Goal: Information Seeking & Learning: Learn about a topic

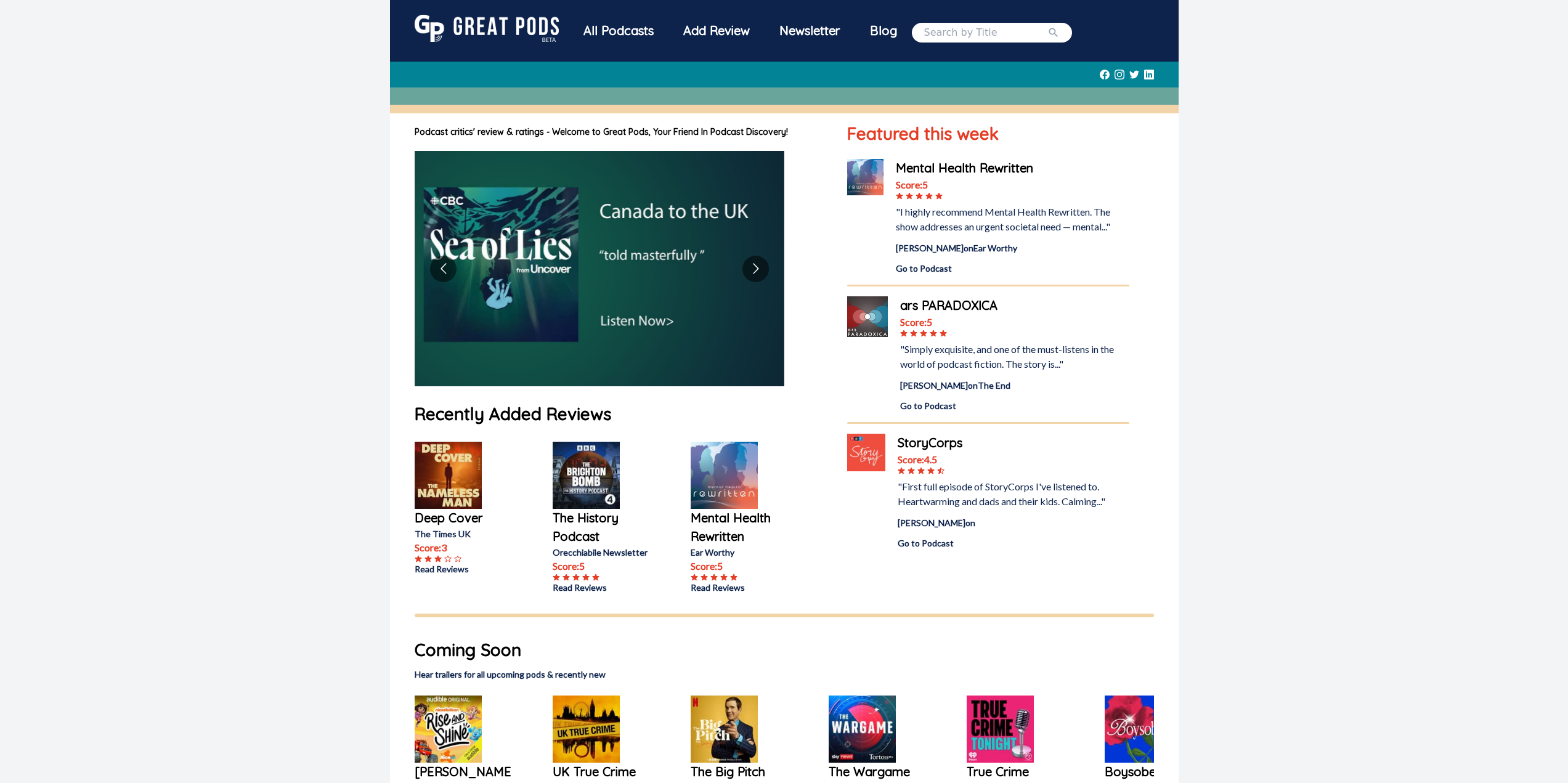
click at [611, 30] on div "All Podcasts" at bounding box center [619, 31] width 100 height 32
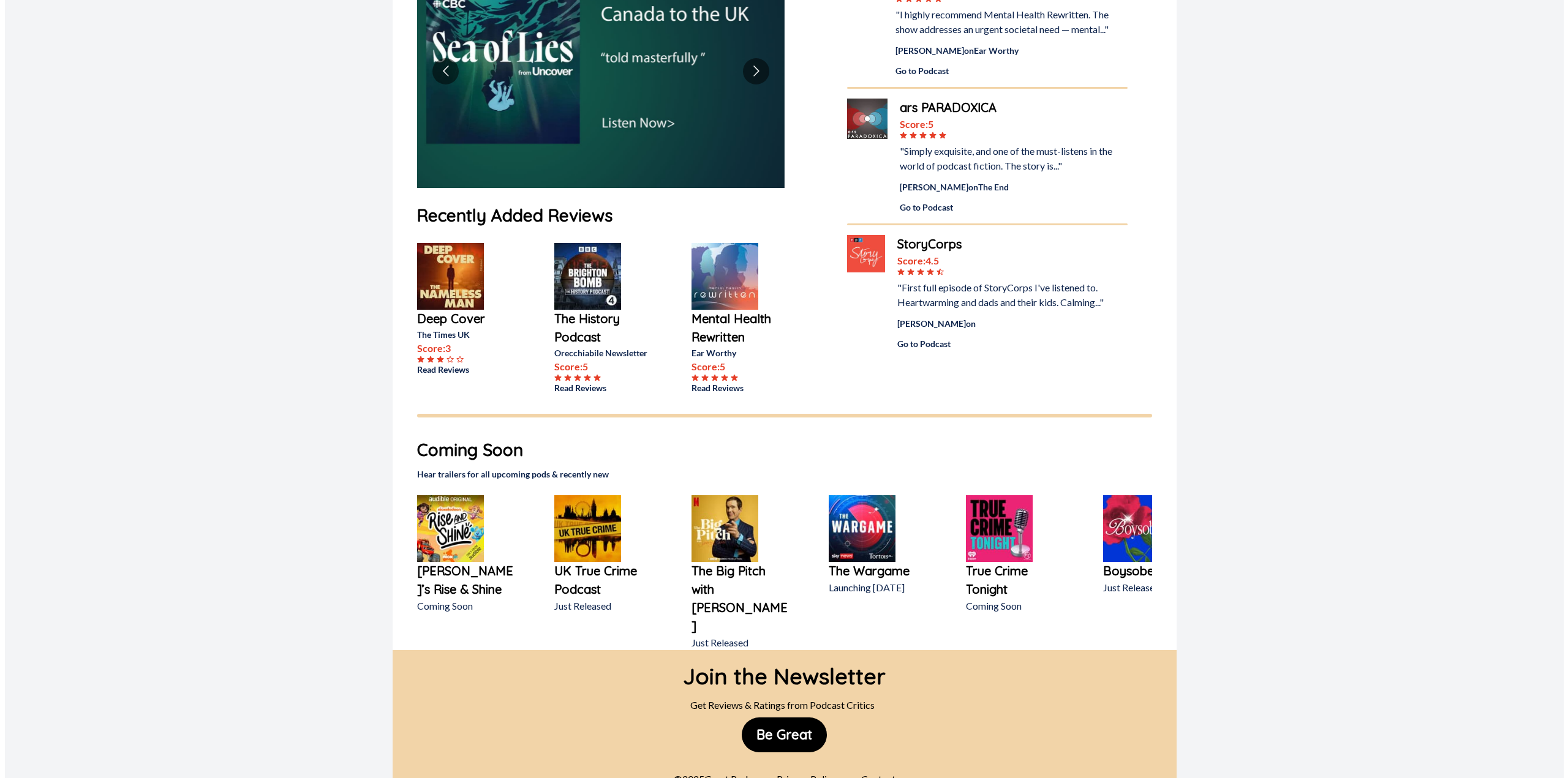
scroll to position [197, 0]
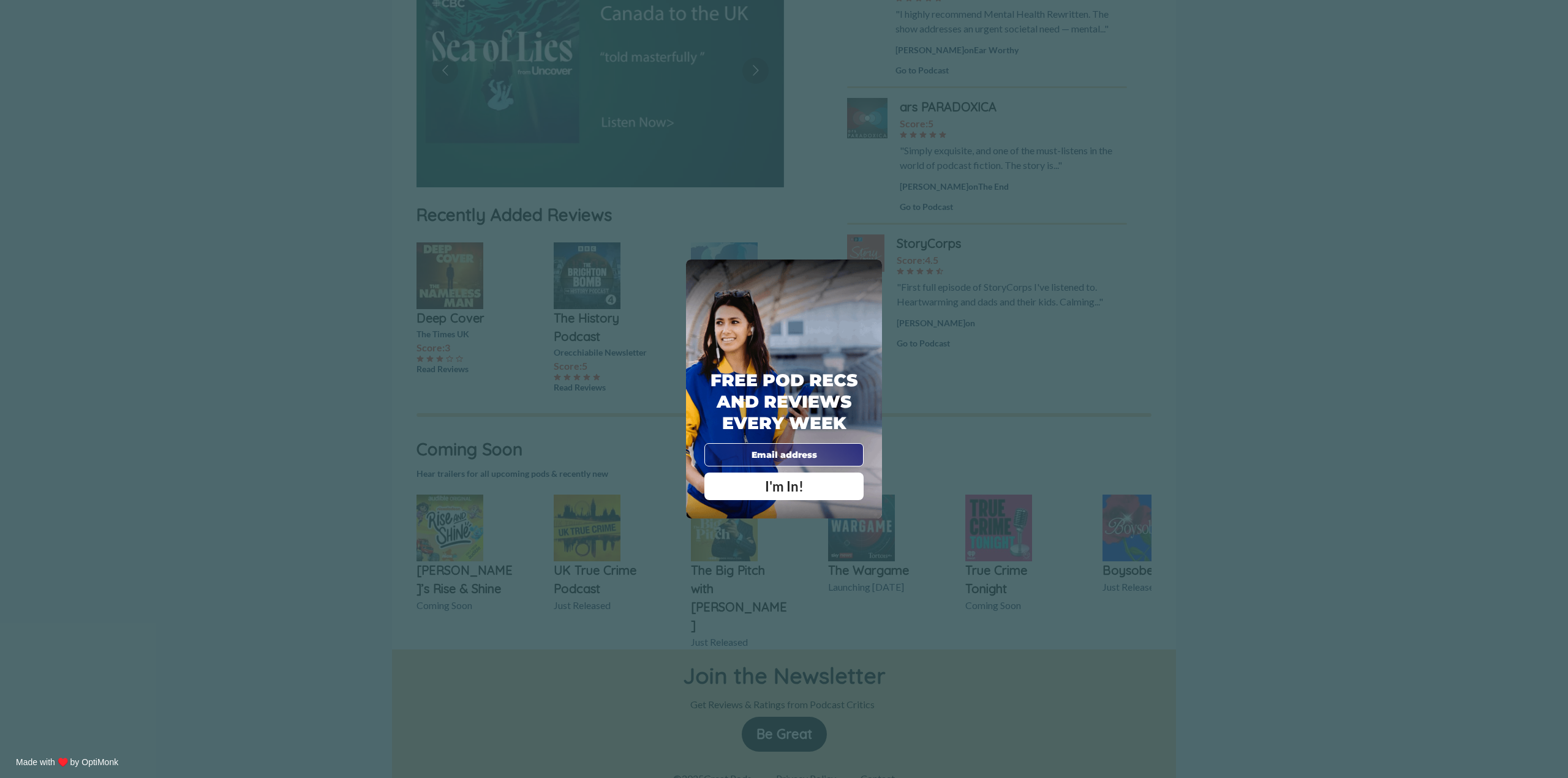
click at [1070, 427] on div "X Free Pod Recs and Reviews every week I'm In! X Thanks Poddy People! See you T…" at bounding box center [784, 389] width 1568 height 778
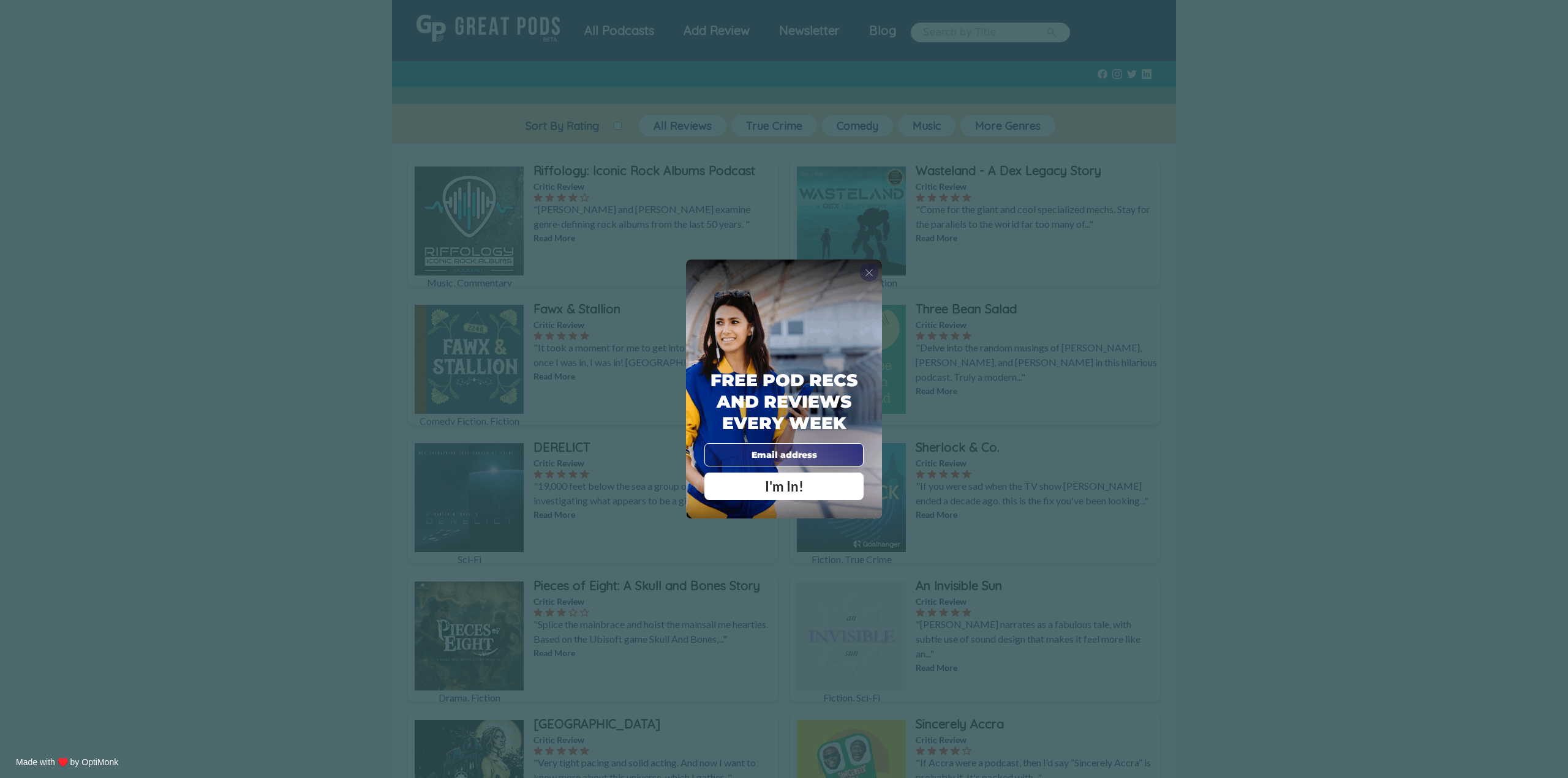
click at [871, 272] on span "X" at bounding box center [869, 272] width 9 height 12
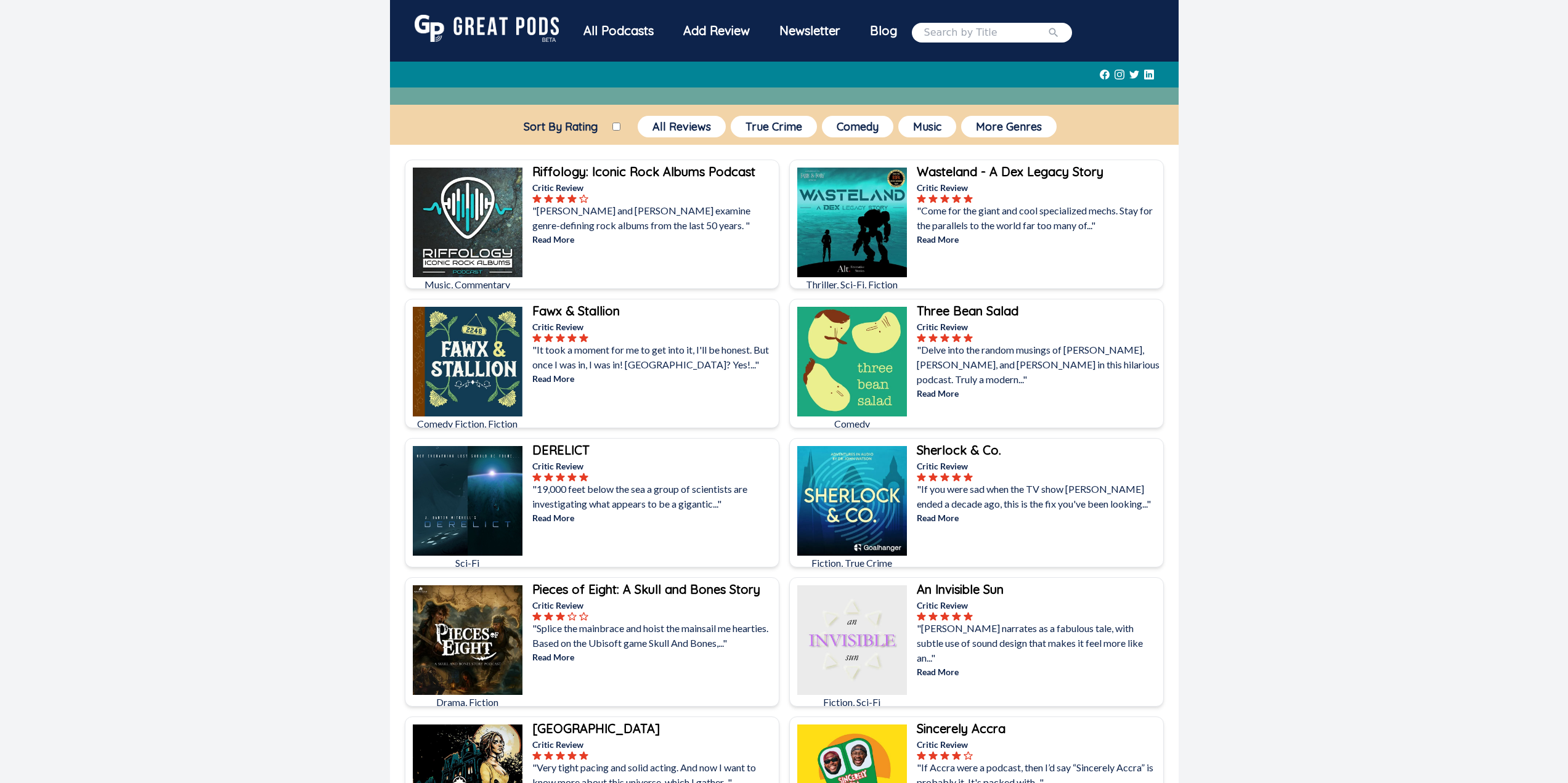
click at [616, 133] on div "Sort By Rating" at bounding box center [564, 129] width 112 height 22
click at [619, 127] on input "Sort By Rating" at bounding box center [617, 126] width 8 height 8
checkbox input "true"
click at [995, 125] on button "More Genres" at bounding box center [1009, 126] width 96 height 22
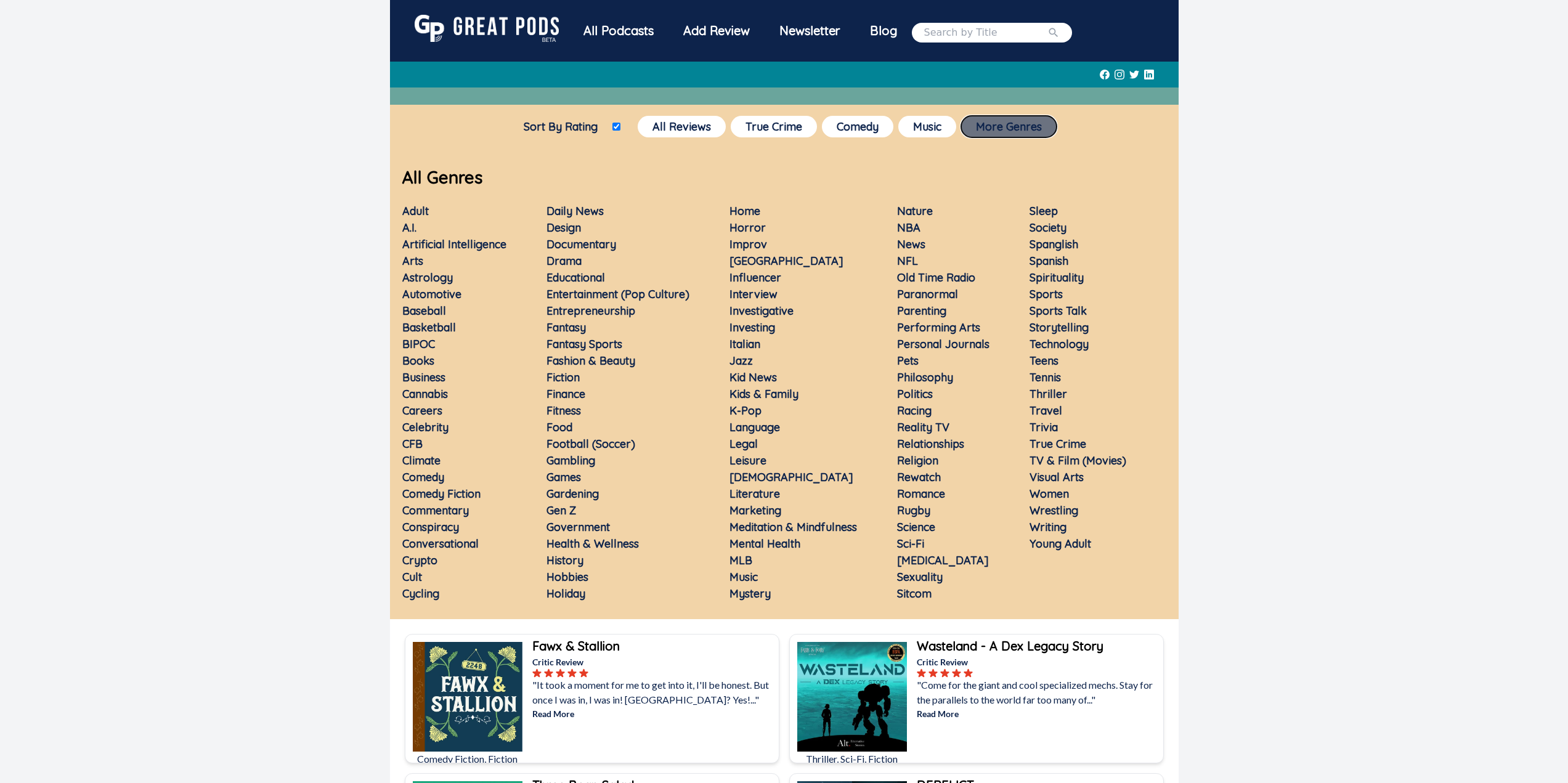
click at [992, 124] on button "More Genres" at bounding box center [1009, 126] width 96 height 22
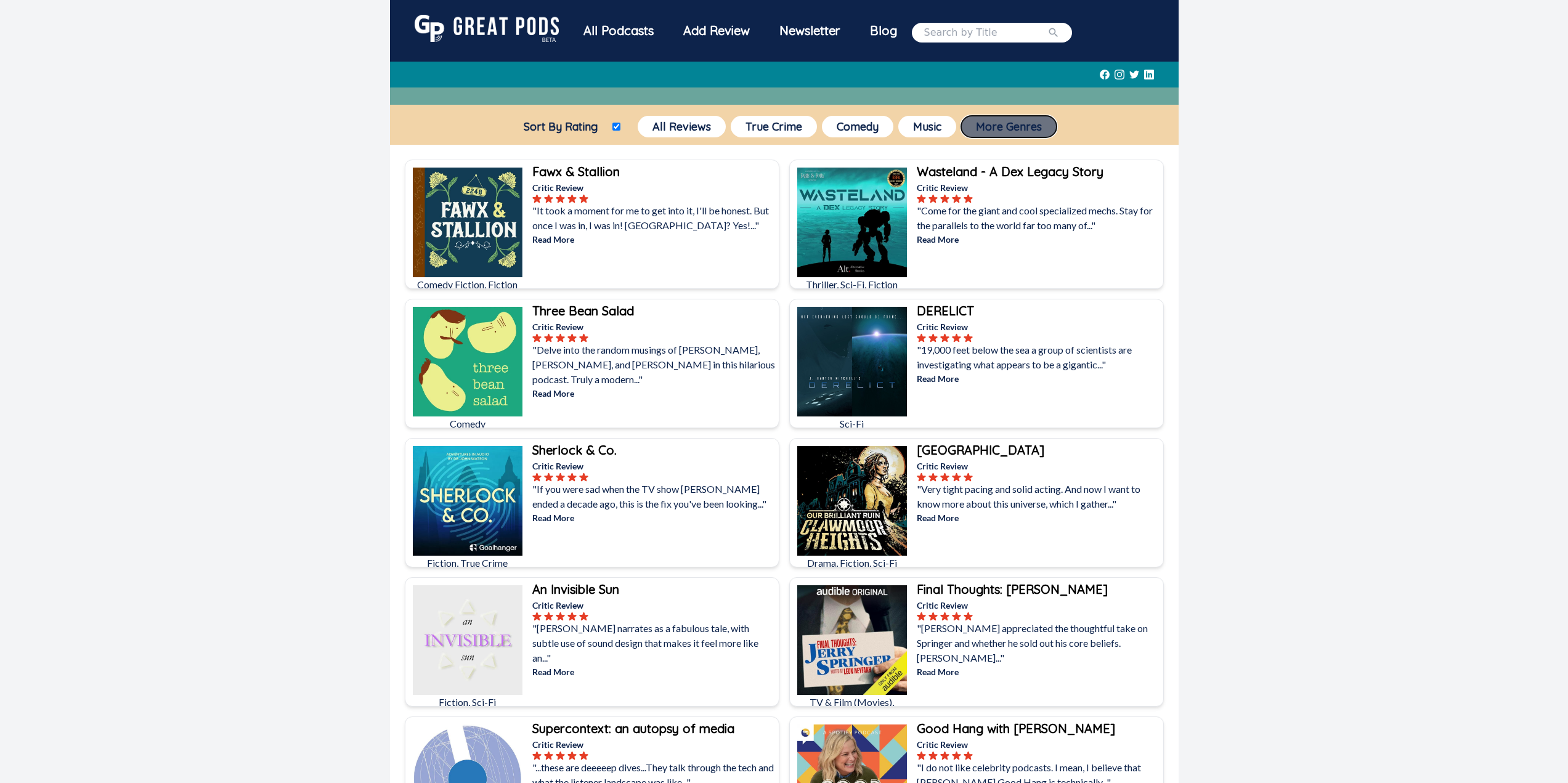
click at [999, 127] on button "More Genres" at bounding box center [1009, 126] width 96 height 22
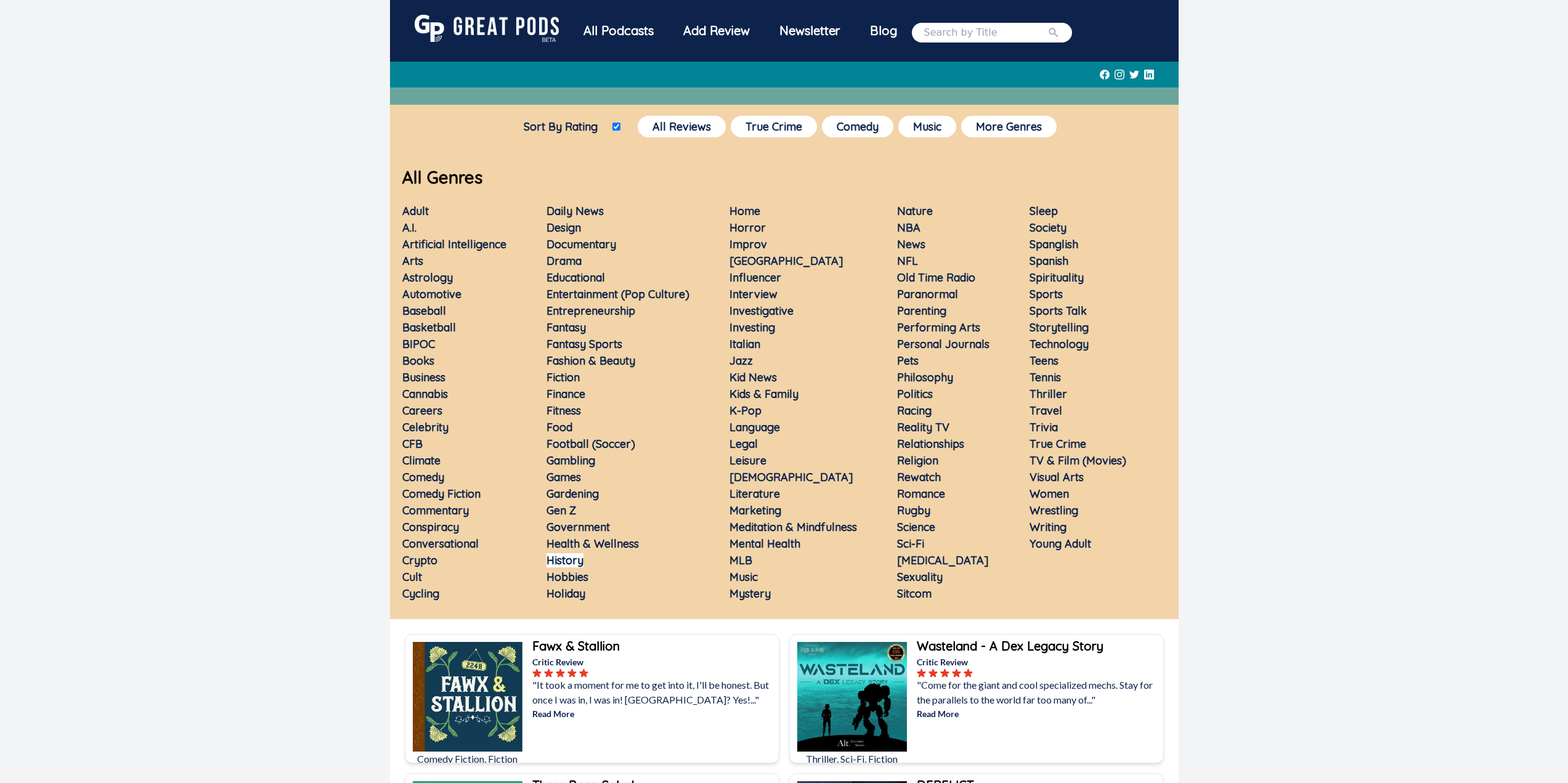
click at [563, 567] on link "History" at bounding box center [565, 560] width 37 height 14
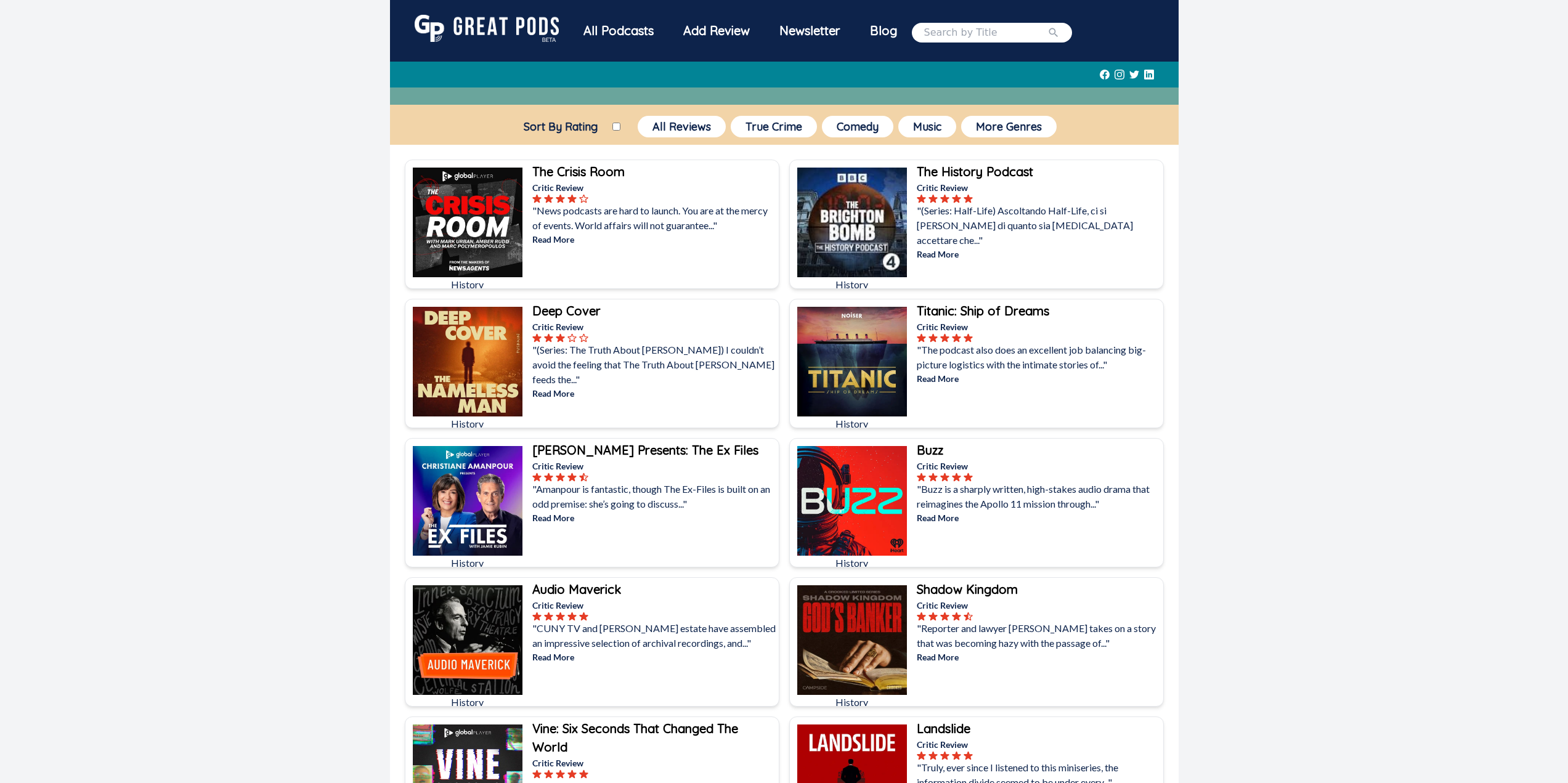
click at [617, 128] on input "Sort By Rating" at bounding box center [617, 126] width 8 height 8
checkbox input "true"
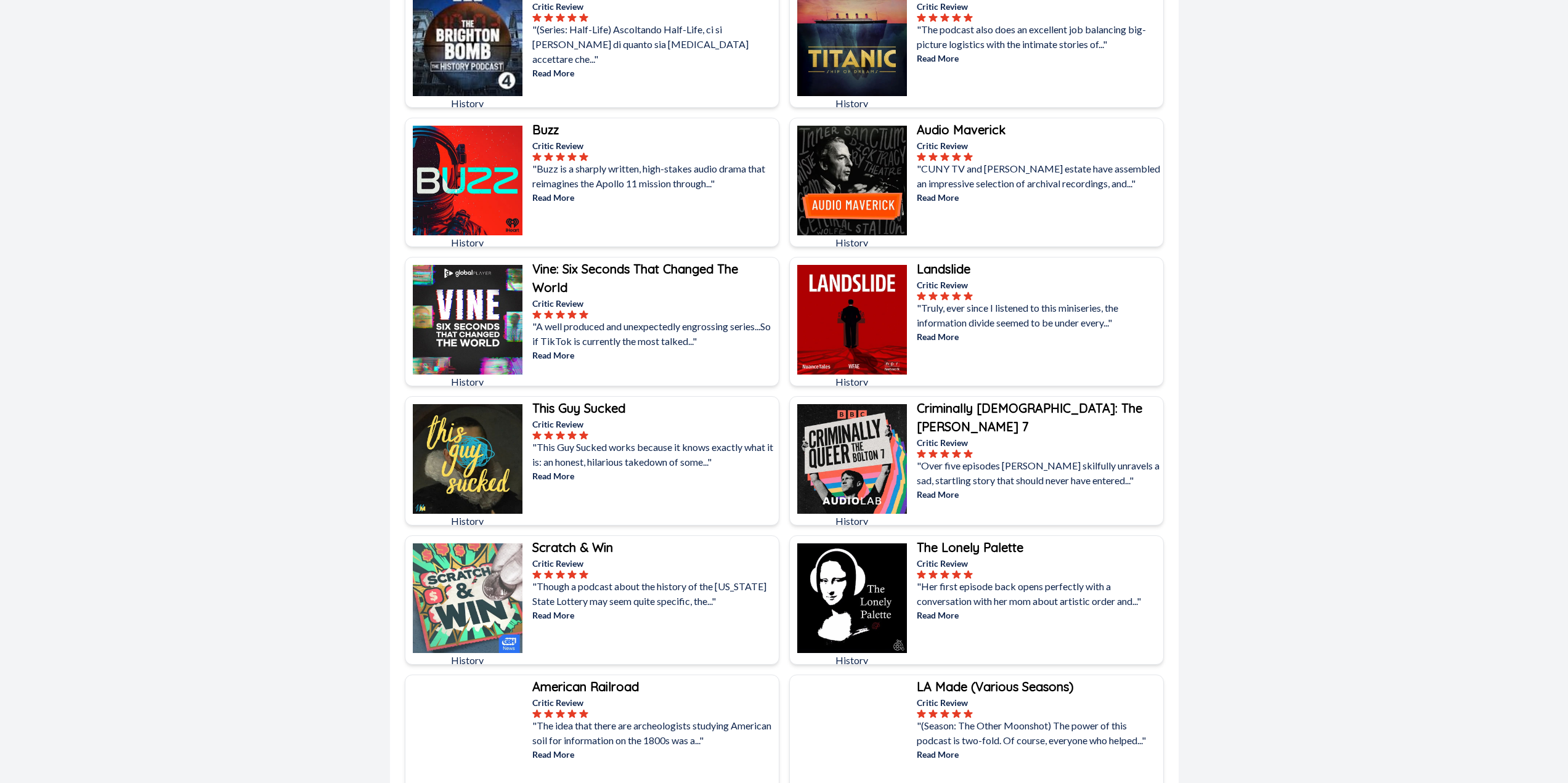
scroll to position [185, 0]
